Goal: Task Accomplishment & Management: Manage account settings

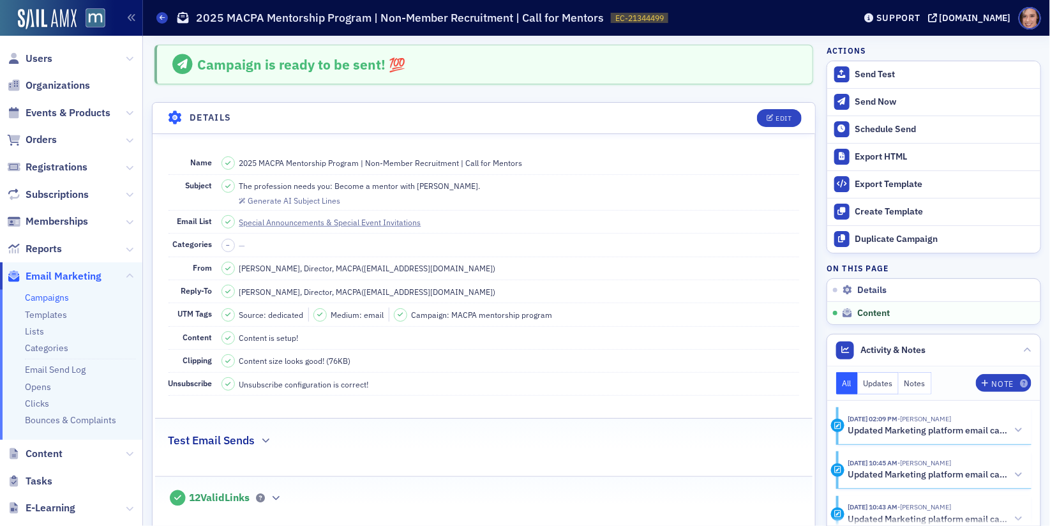
scroll to position [686, 0]
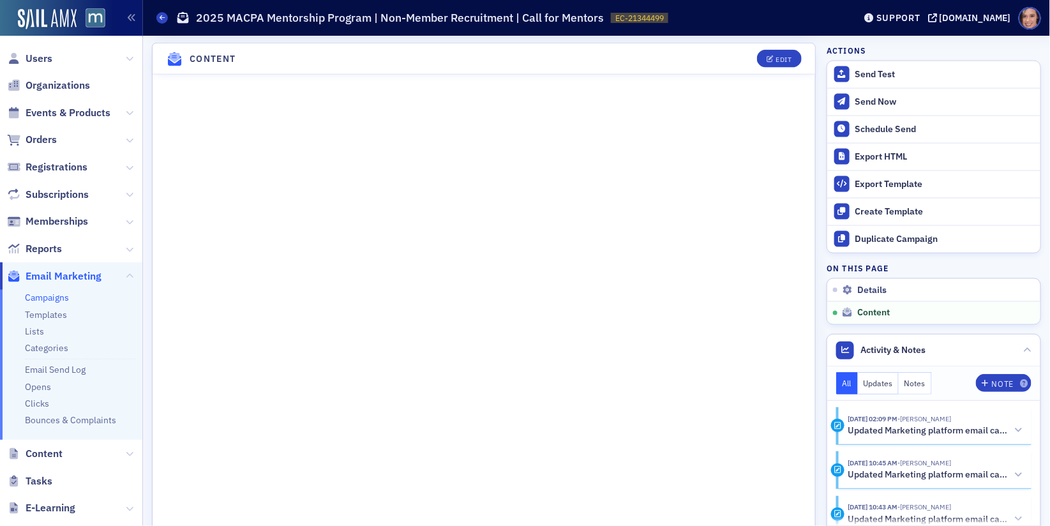
click at [51, 299] on link "Campaigns" at bounding box center [47, 297] width 44 height 11
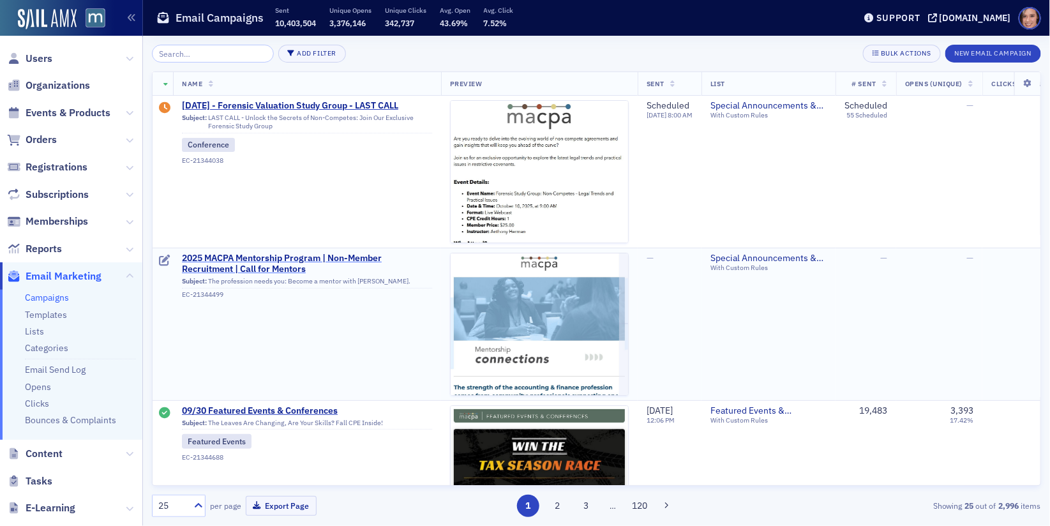
click at [312, 261] on span "2025 MACPA Mentorship Program | Non-Member Recruitment | Call for Mentors" at bounding box center [307, 264] width 250 height 22
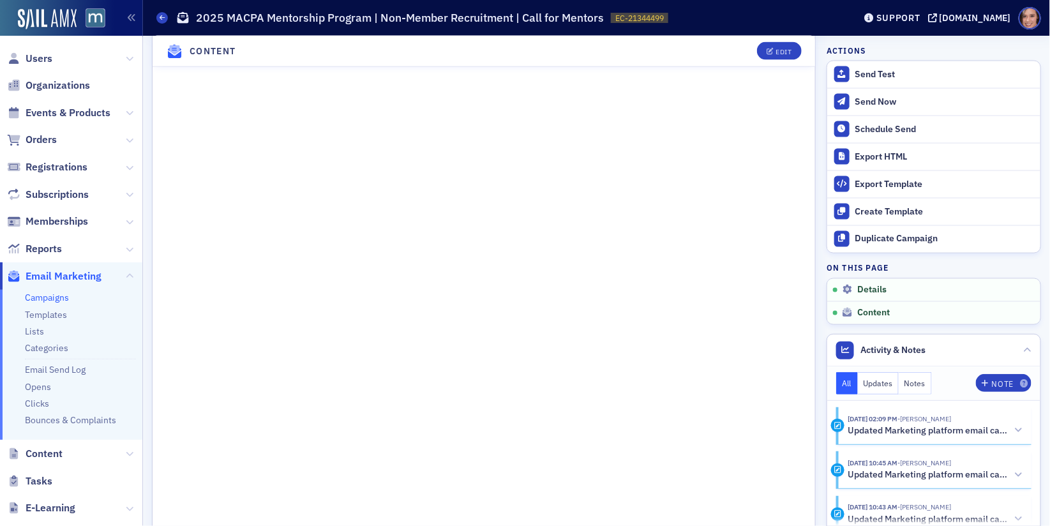
scroll to position [760, 0]
click at [889, 98] on div "Send Now" at bounding box center [945, 101] width 179 height 11
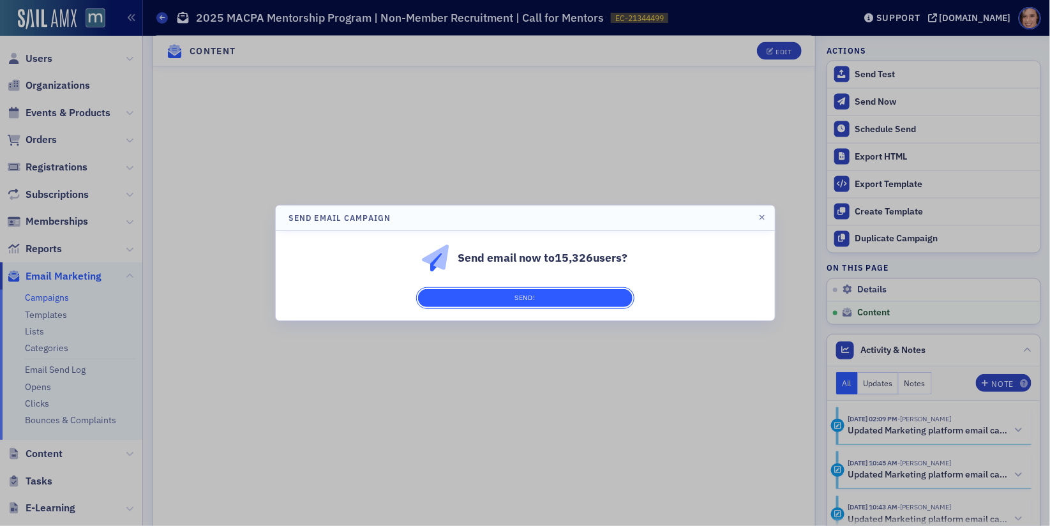
click at [575, 296] on button "Send!" at bounding box center [525, 298] width 215 height 18
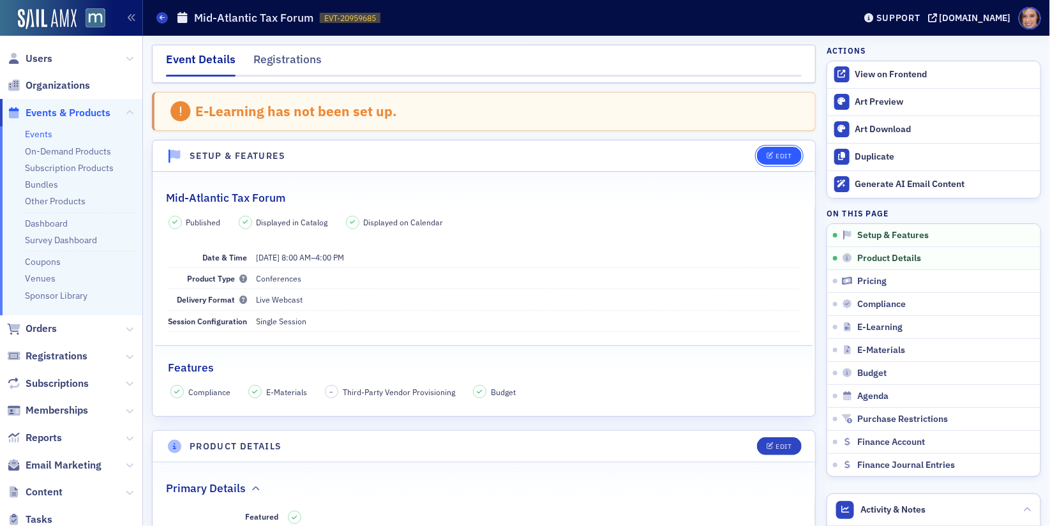
click at [778, 153] on div "Edit" at bounding box center [784, 156] width 16 height 7
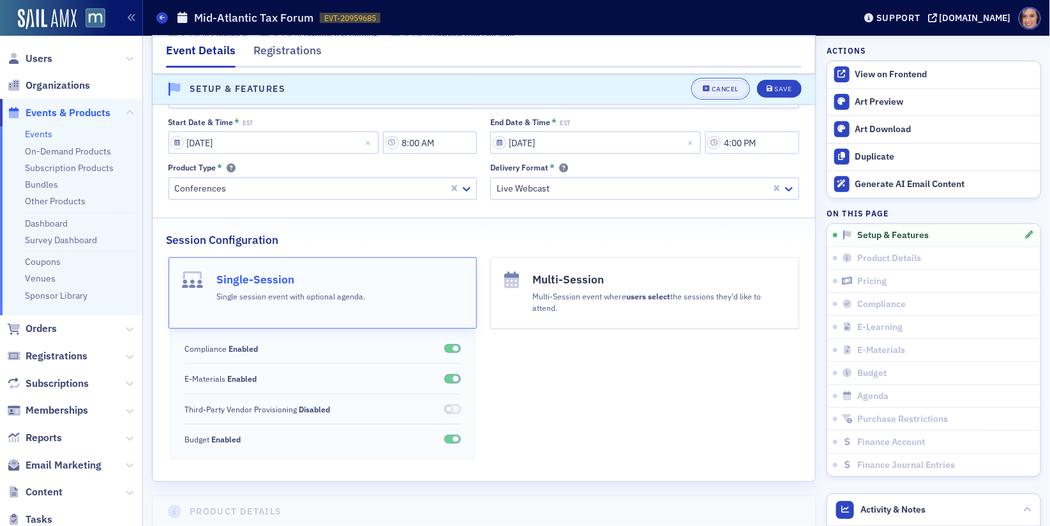
click at [734, 89] on div "Cancel" at bounding box center [725, 89] width 27 height 7
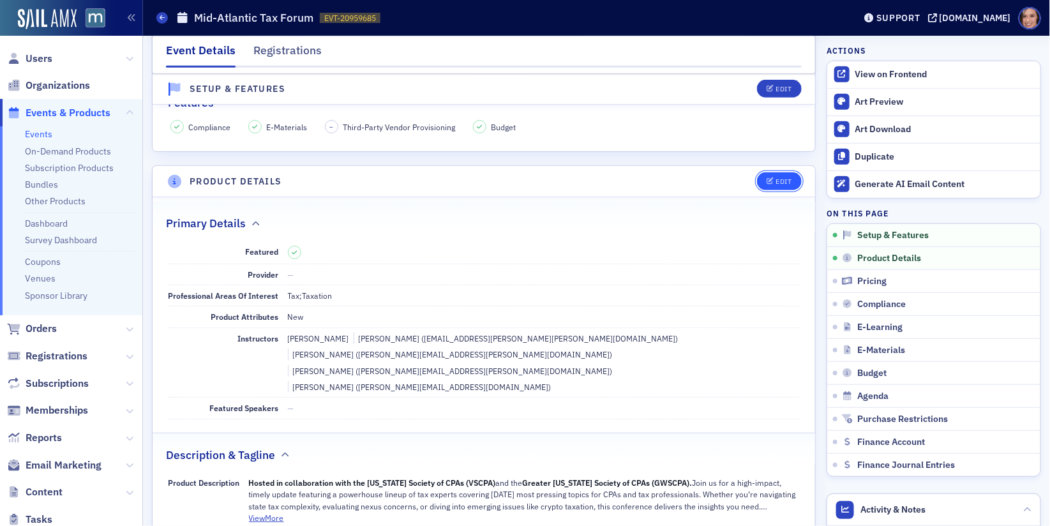
click at [792, 178] on div "Edit" at bounding box center [784, 181] width 16 height 7
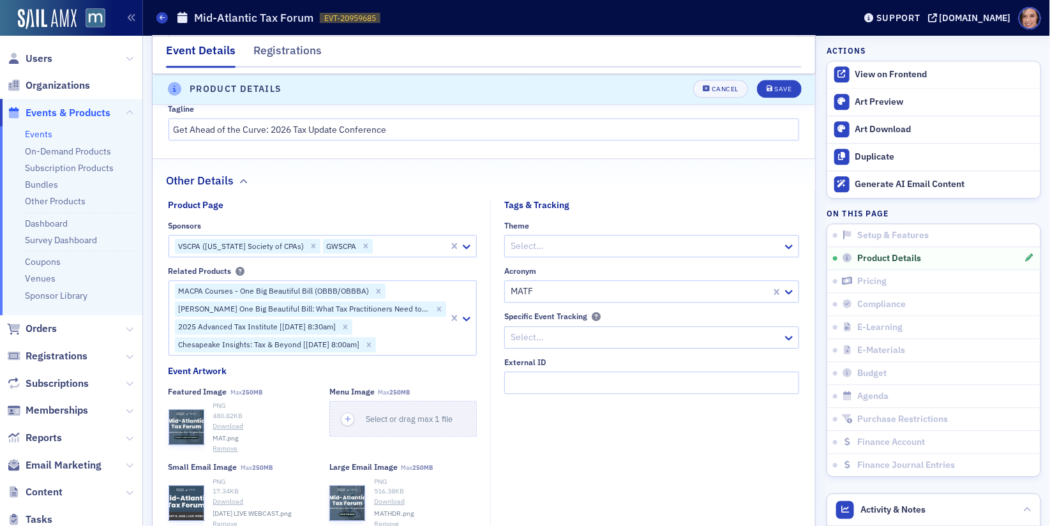
scroll to position [1364, 0]
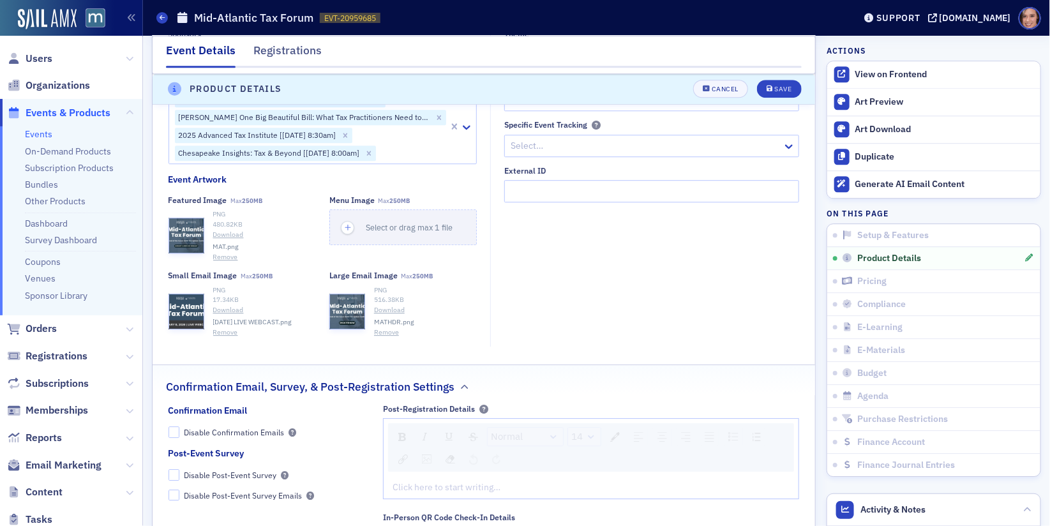
click at [229, 252] on button "Remove" at bounding box center [225, 257] width 25 height 10
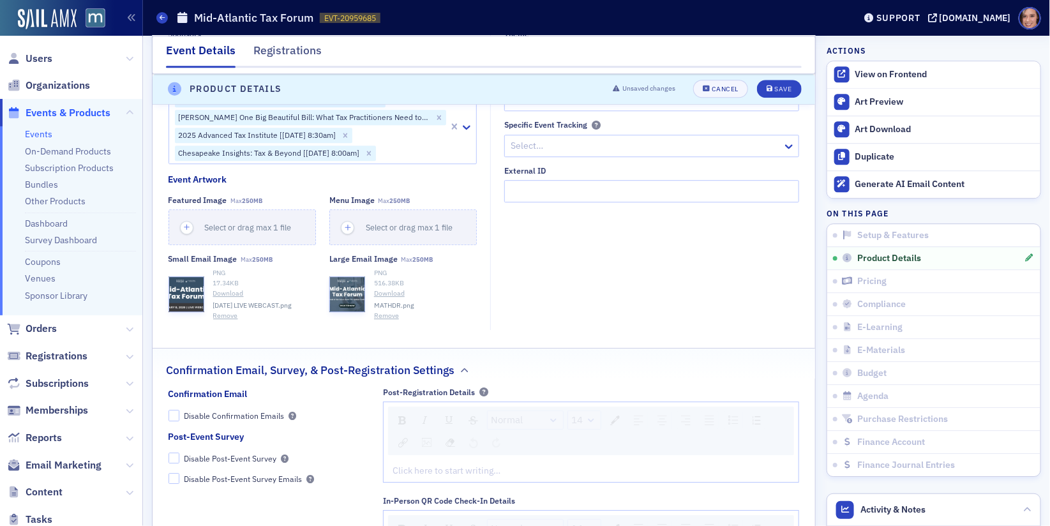
click at [226, 311] on button "Remove" at bounding box center [225, 316] width 25 height 10
click at [379, 311] on button "Remove" at bounding box center [386, 316] width 25 height 10
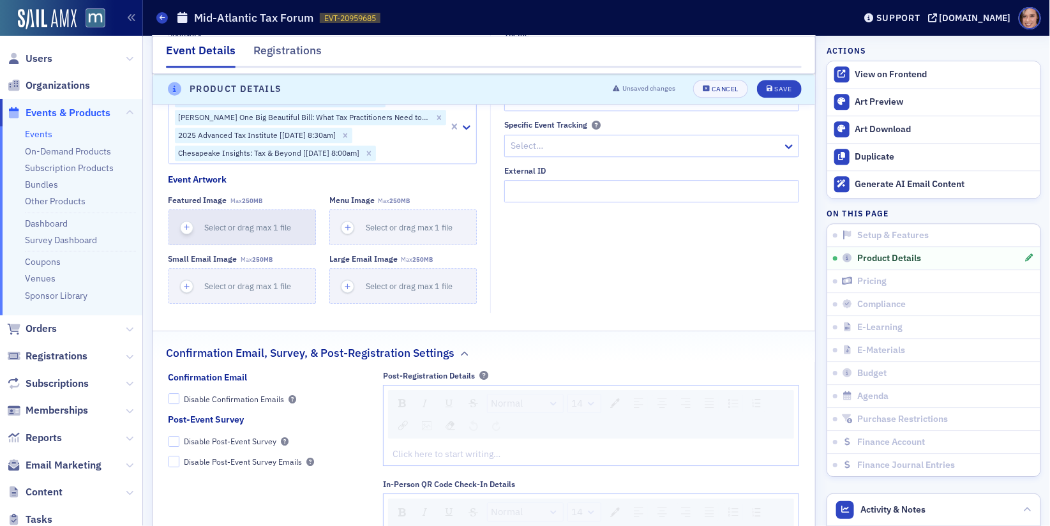
click at [250, 222] on span "Select or drag max 1 file" at bounding box center [248, 227] width 87 height 10
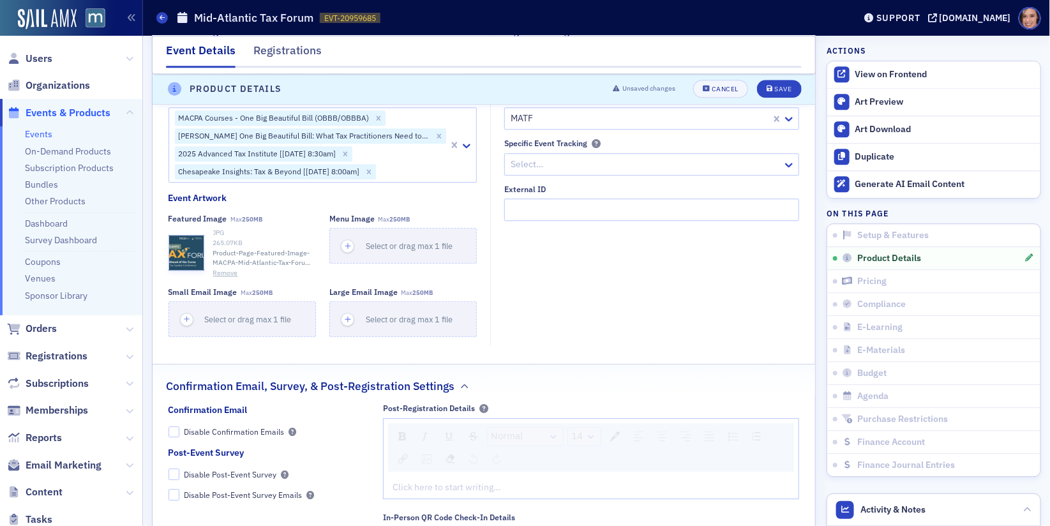
scroll to position [1336, 0]
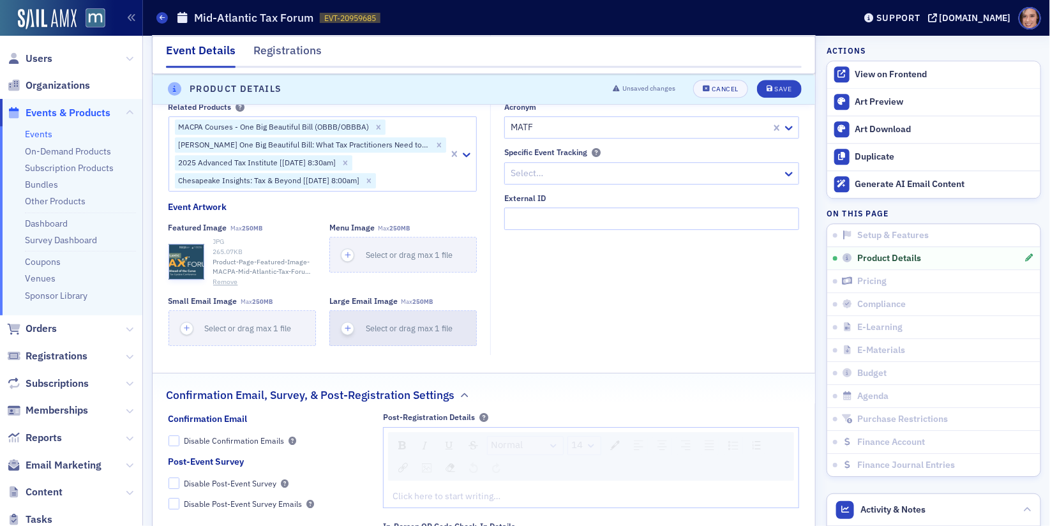
click at [442, 310] on button "Select or drag max 1 file" at bounding box center [403, 328] width 148 height 36
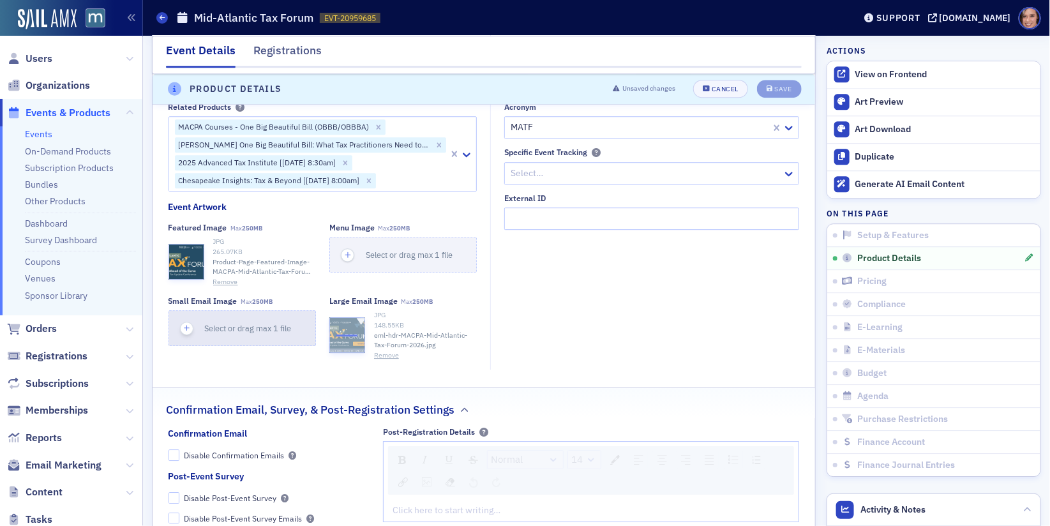
click at [251, 323] on span "Select or drag max 1 file" at bounding box center [248, 328] width 87 height 10
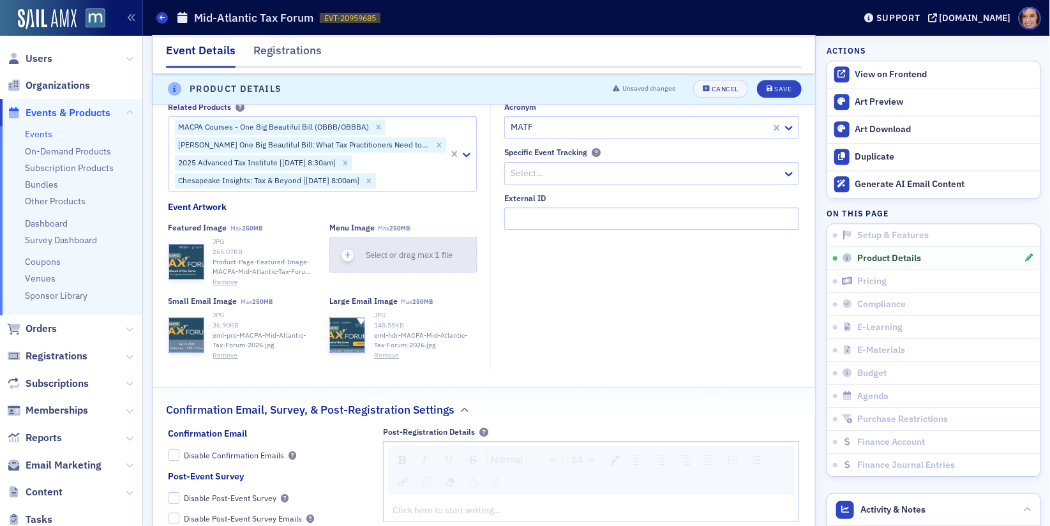
click at [439, 240] on button "Select or drag max 1 file" at bounding box center [403, 255] width 148 height 36
click at [785, 81] on button "Save" at bounding box center [779, 89] width 44 height 18
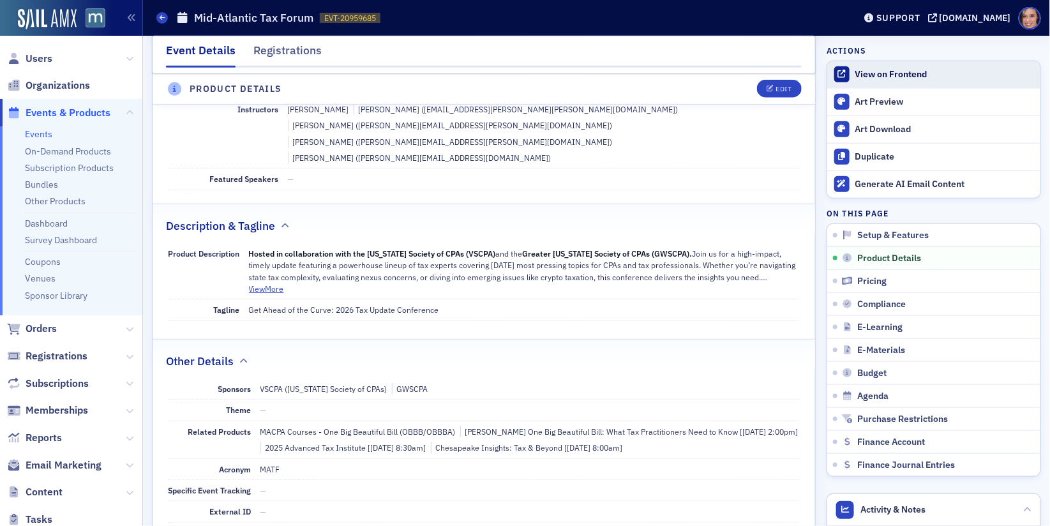
scroll to position [354, 0]
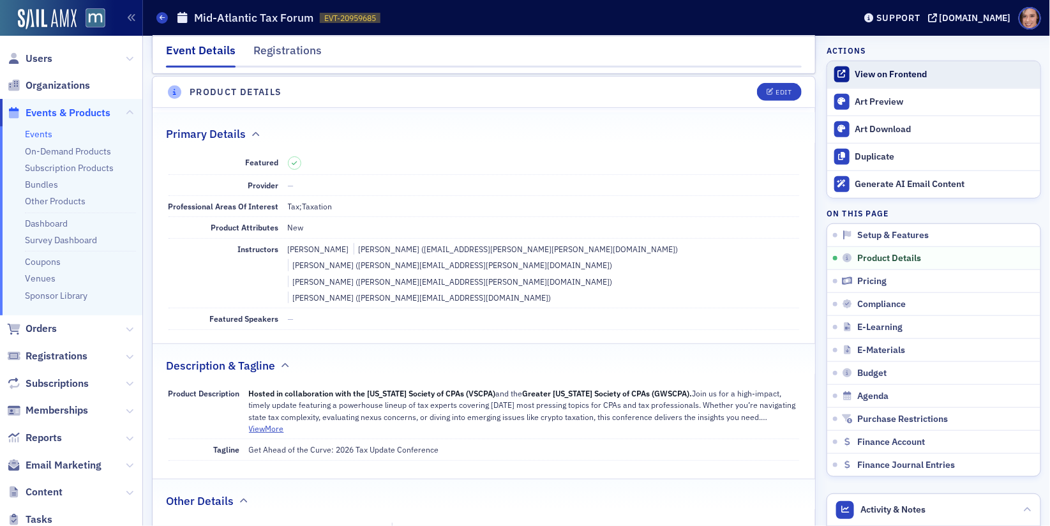
click at [886, 69] on div "View on Frontend" at bounding box center [945, 74] width 179 height 11
click at [898, 80] on link "View on Frontend" at bounding box center [934, 74] width 213 height 27
